Goal: Task Accomplishment & Management: Complete application form

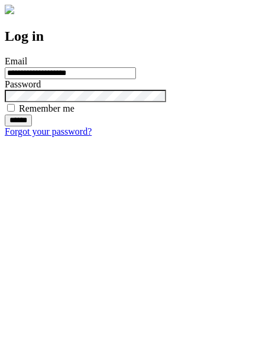
type input "**********"
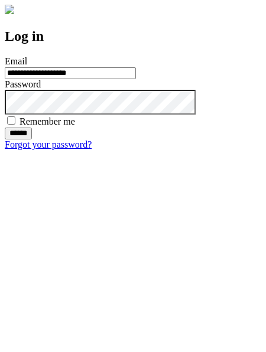
click at [32, 139] on input "******" at bounding box center [18, 134] width 27 height 12
